Goal: Task Accomplishment & Management: Complete application form

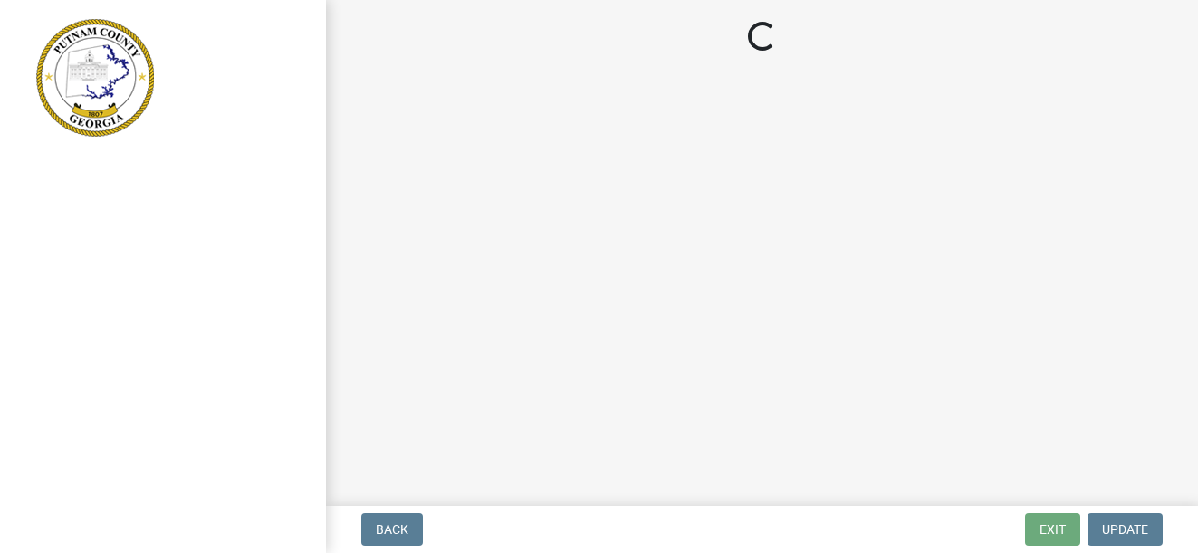
click at [332, 450] on main "Loading..." at bounding box center [762, 249] width 872 height 499
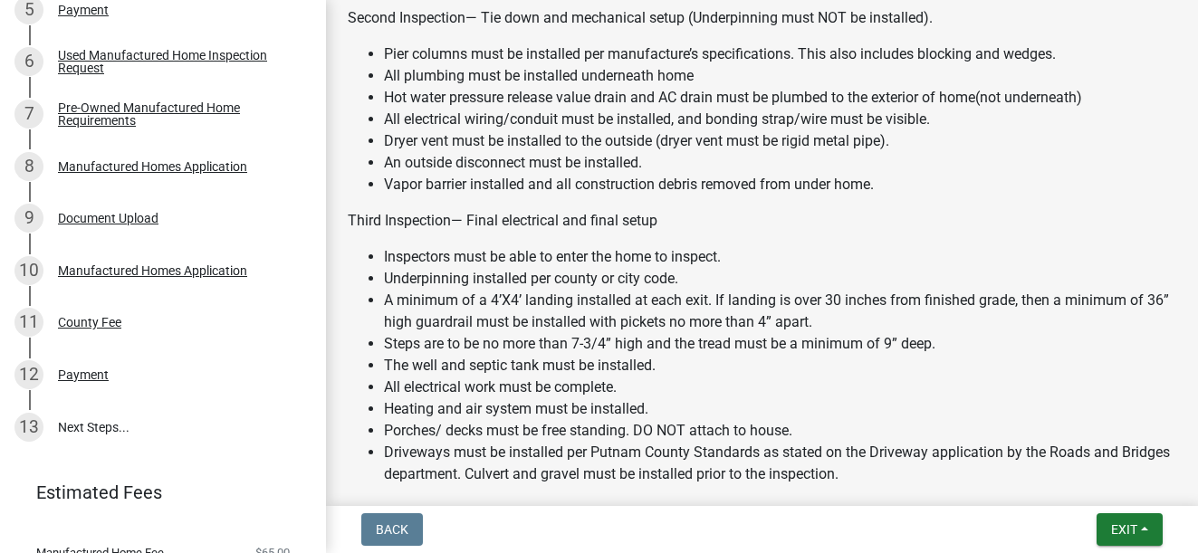
scroll to position [522, 0]
click at [100, 414] on link "13 Next Steps..." at bounding box center [163, 425] width 326 height 53
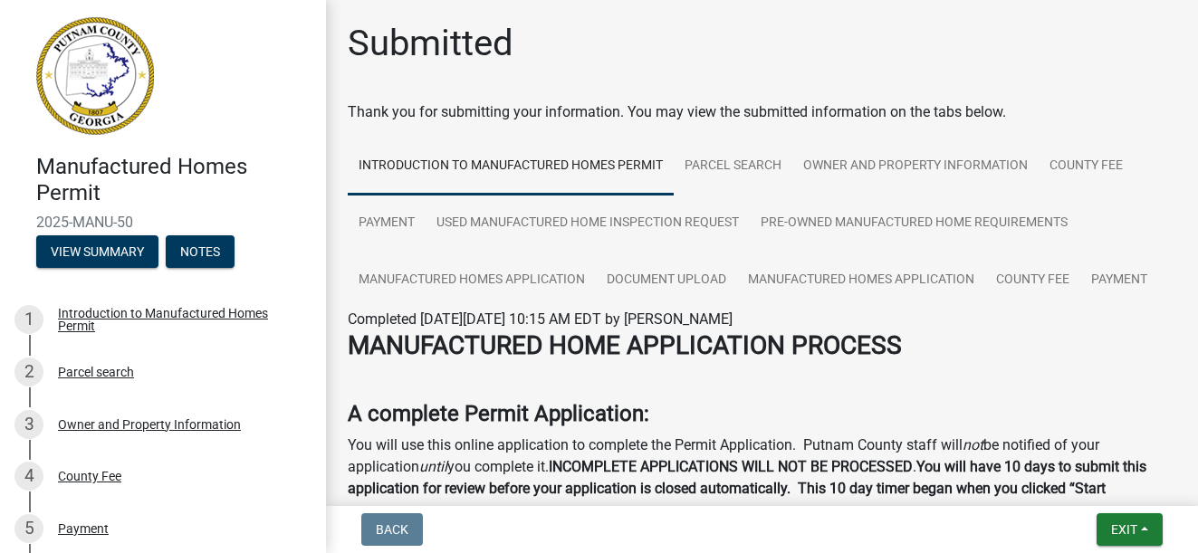
scroll to position [0, 0]
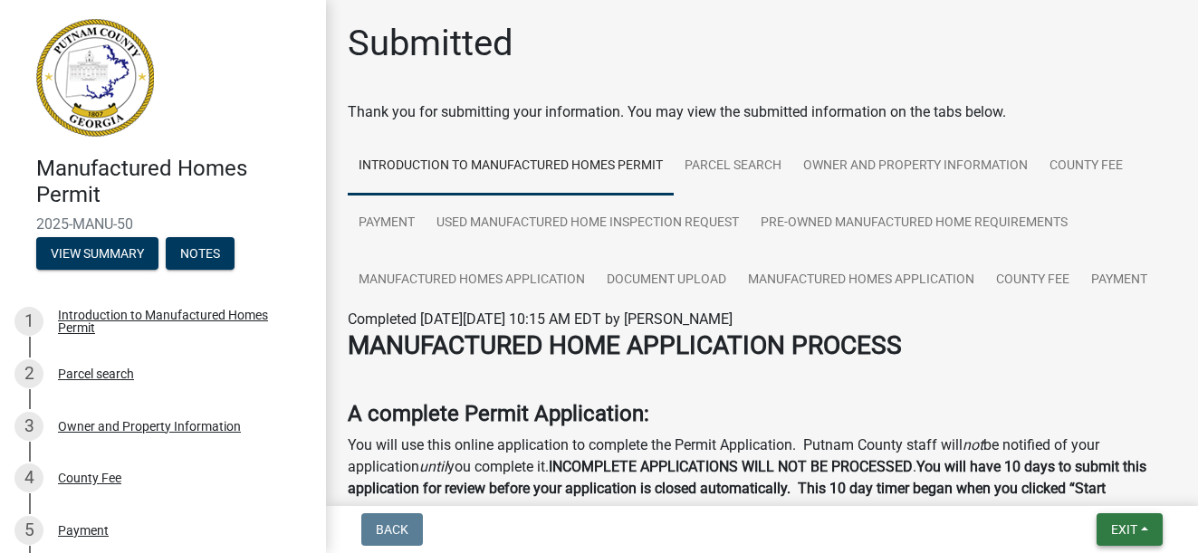
click at [1118, 528] on span "Exit" at bounding box center [1124, 529] width 26 height 14
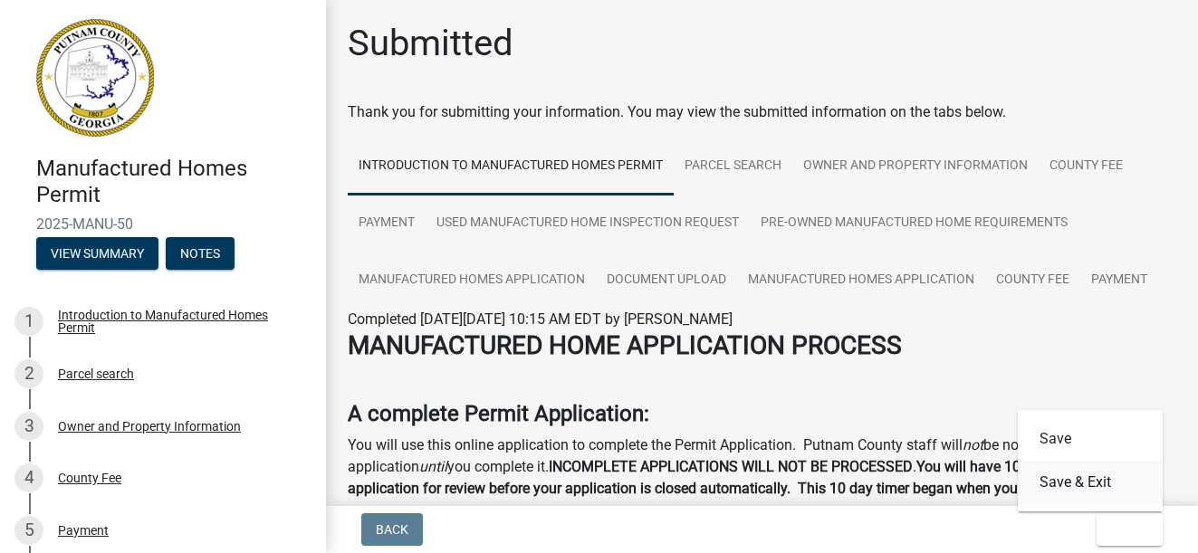
click at [1081, 480] on button "Save & Exit" at bounding box center [1090, 482] width 145 height 43
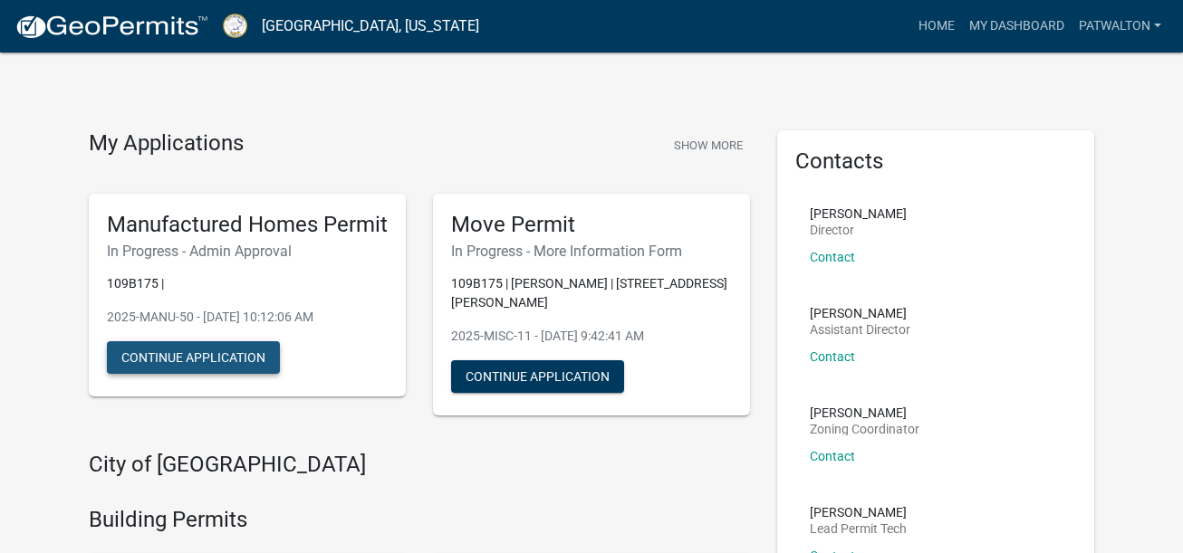
click at [189, 357] on button "Continue Application" at bounding box center [193, 357] width 173 height 33
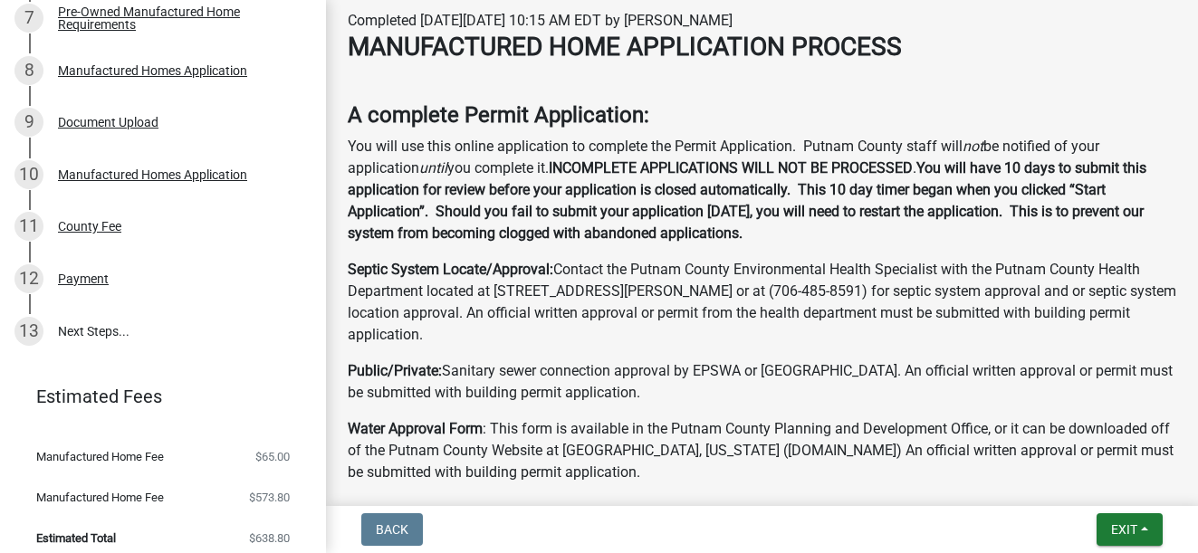
scroll to position [629, 0]
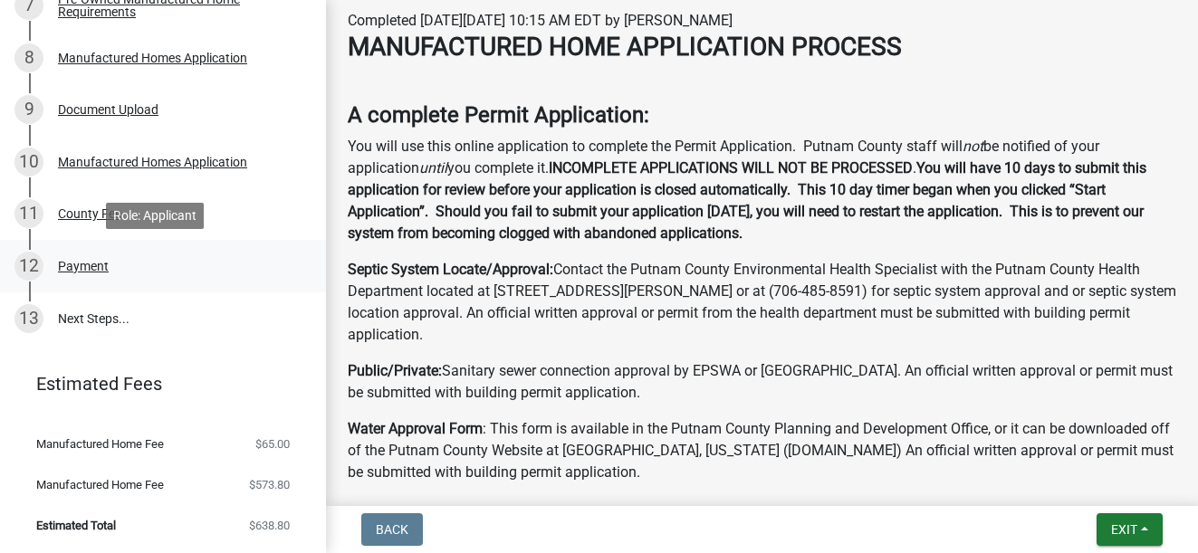
click at [95, 265] on div "Payment" at bounding box center [83, 266] width 51 height 13
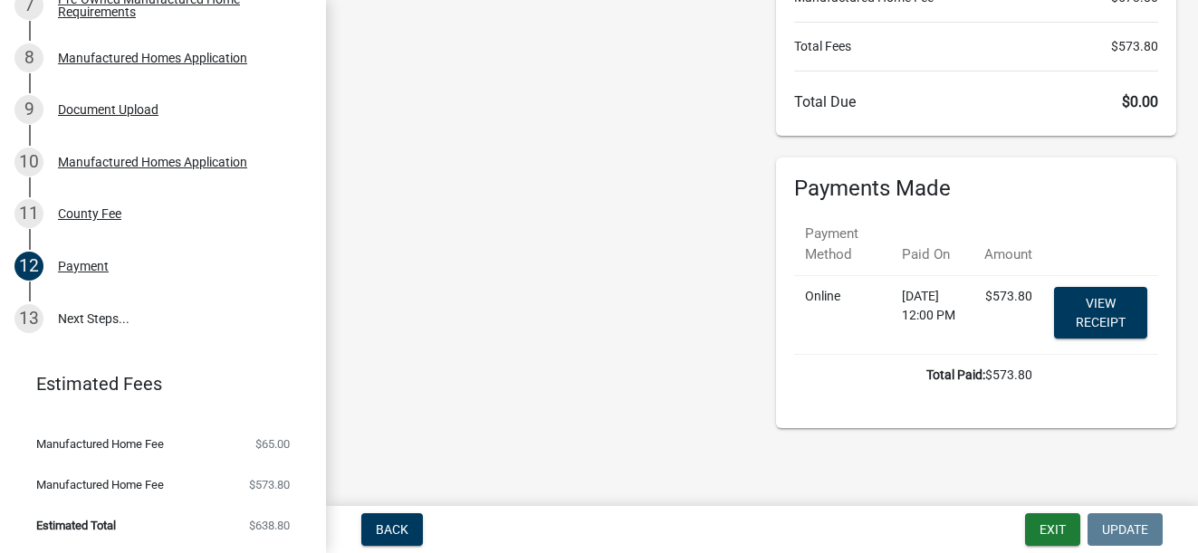
scroll to position [50, 0]
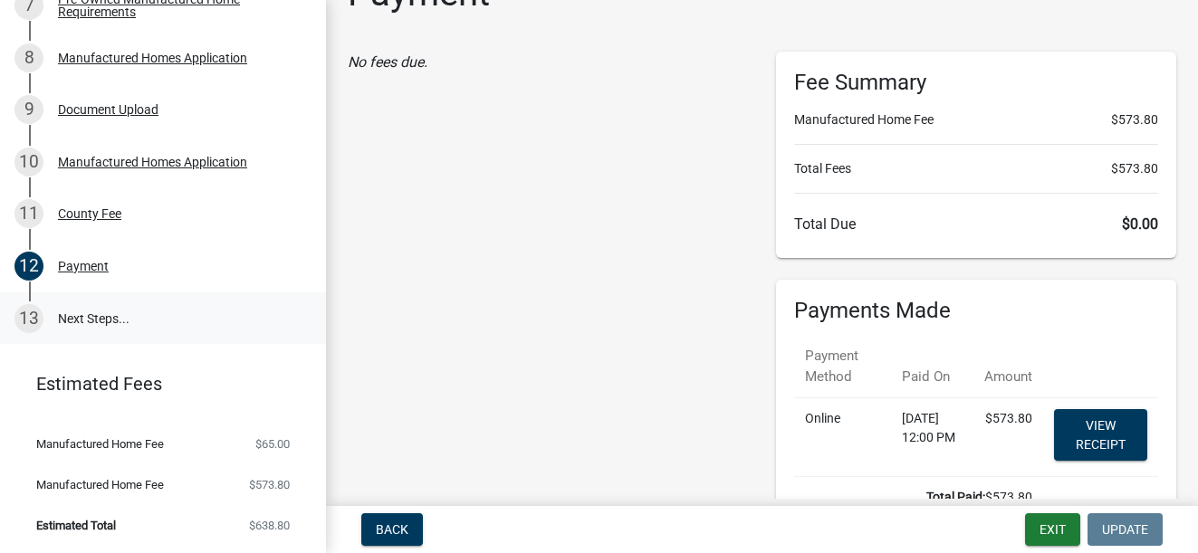
click at [70, 316] on link "13 Next Steps..." at bounding box center [163, 318] width 326 height 53
click at [82, 312] on link "13 Next Steps..." at bounding box center [163, 318] width 326 height 53
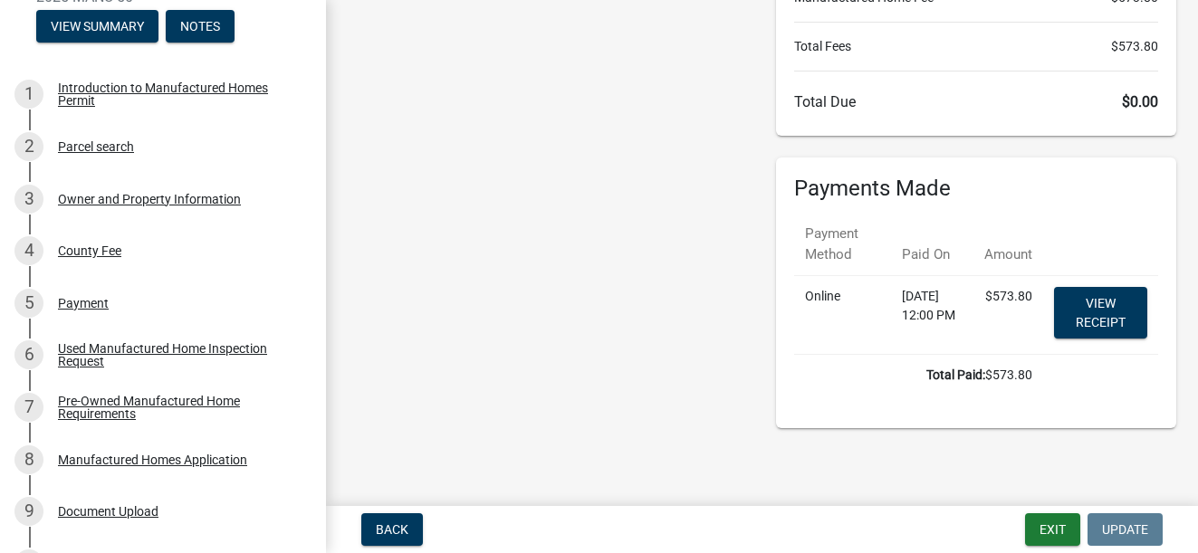
scroll to position [5, 0]
